Goal: Transaction & Acquisition: Purchase product/service

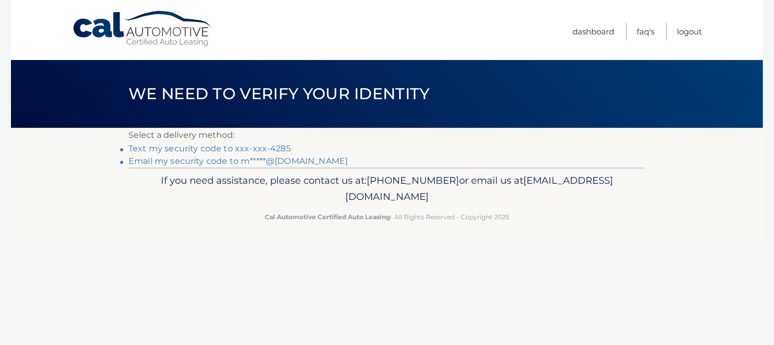
click at [218, 150] on link "Text my security code to xxx-xxx-4285" at bounding box center [210, 149] width 163 height 10
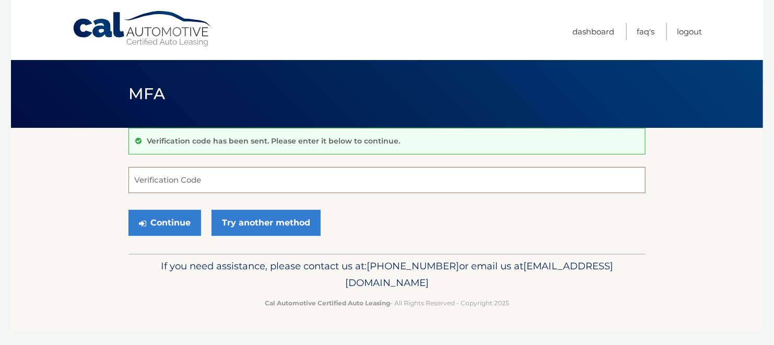
click at [147, 186] on input "Verification Code" at bounding box center [387, 180] width 517 height 26
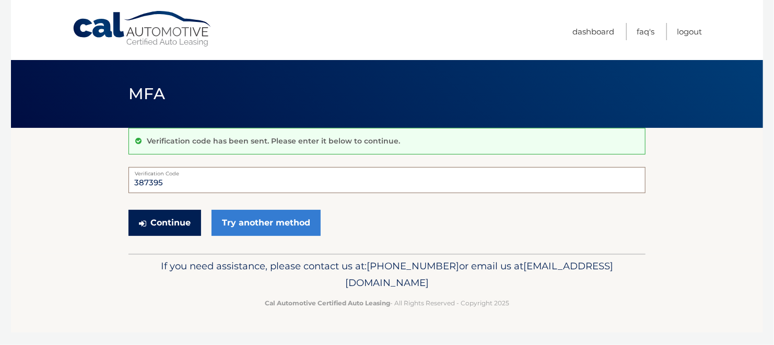
type input "387395"
click at [168, 227] on button "Continue" at bounding box center [165, 223] width 73 height 26
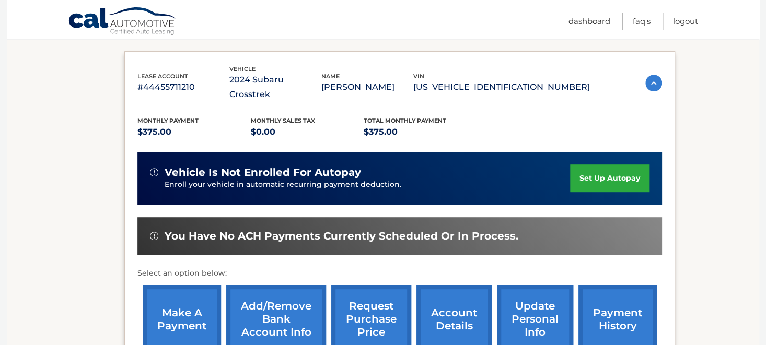
scroll to position [221, 0]
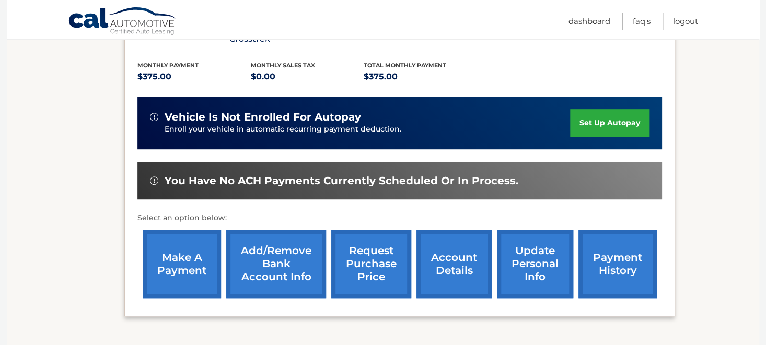
click at [191, 256] on link "make a payment" at bounding box center [182, 264] width 78 height 68
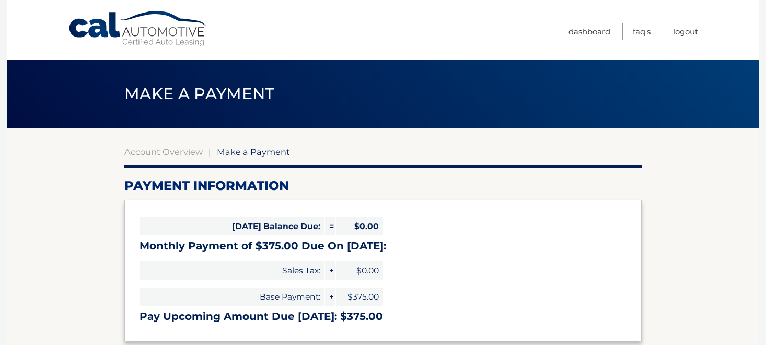
select select "NzE3N2MwOWMtNzc1Mi00YjczLTk2ZjYtMzEzMmFjNjI4MjQw"
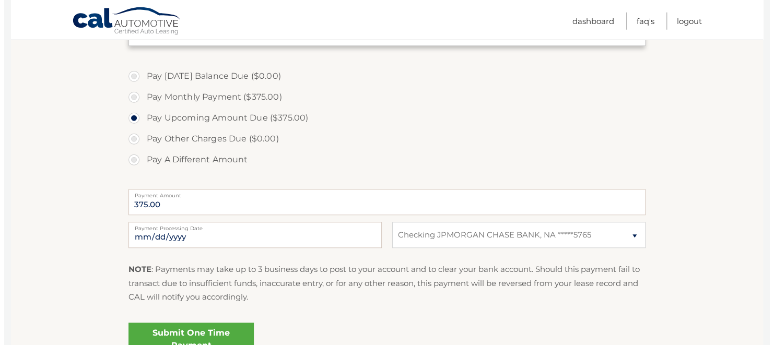
scroll to position [331, 0]
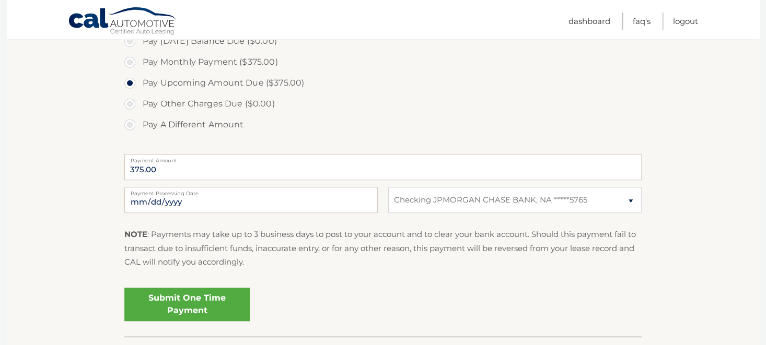
click at [198, 296] on link "Submit One Time Payment" at bounding box center [186, 304] width 125 height 33
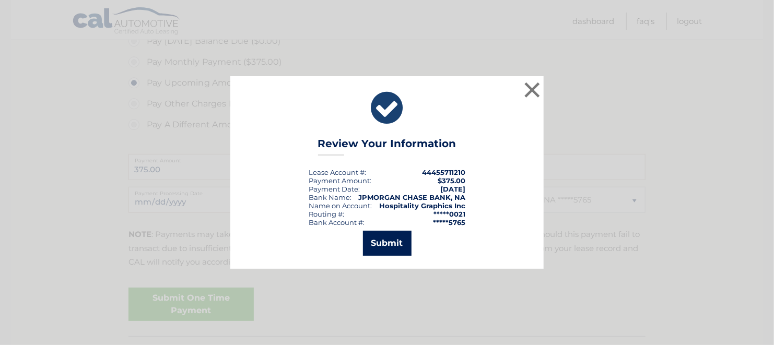
click at [393, 248] on button "Submit" at bounding box center [387, 243] width 49 height 25
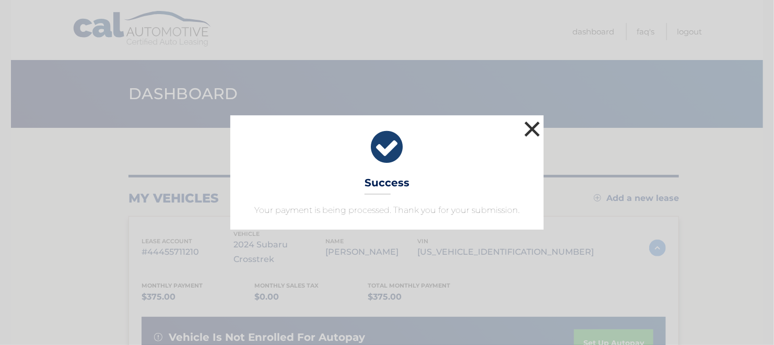
click at [534, 130] on button "×" at bounding box center [532, 129] width 21 height 21
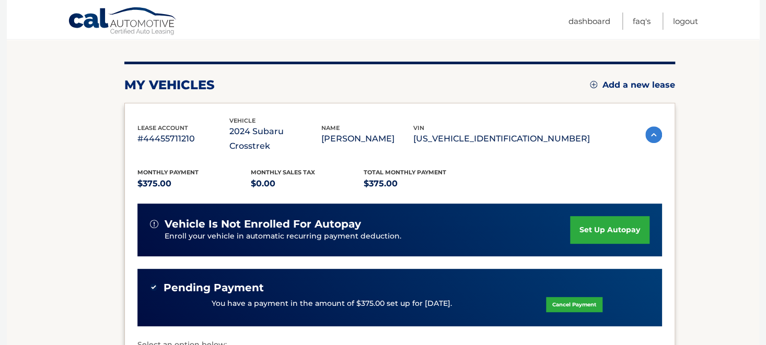
scroll to position [221, 0]
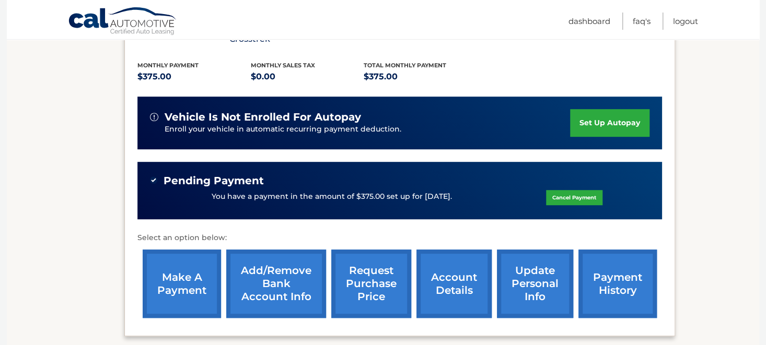
click at [422, 285] on link "account details" at bounding box center [453, 284] width 75 height 68
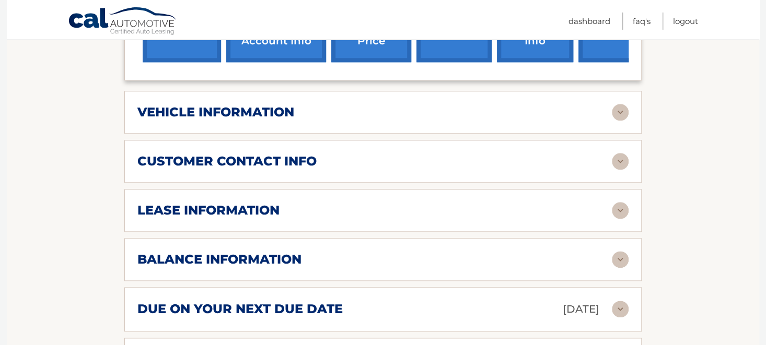
scroll to position [496, 0]
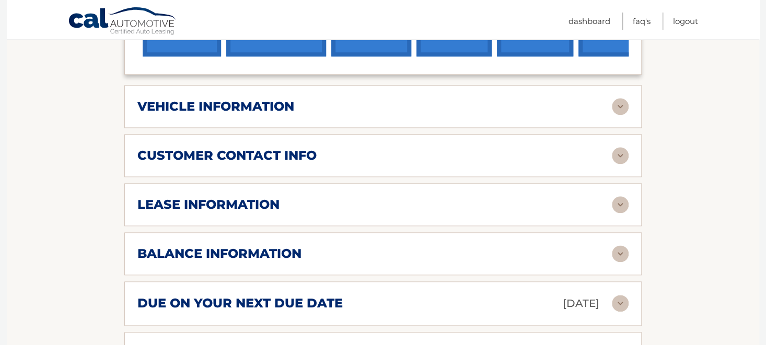
click at [616, 262] on img at bounding box center [620, 254] width 17 height 17
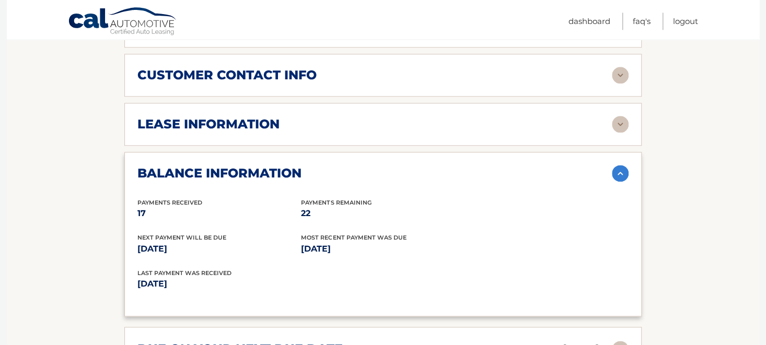
scroll to position [662, 0]
